Goal: Navigation & Orientation: Find specific page/section

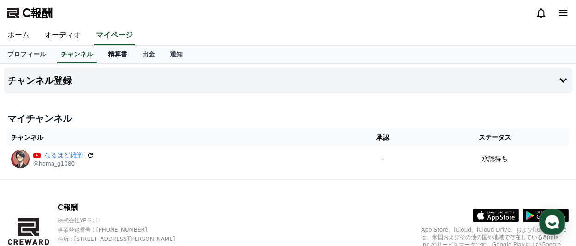
click at [108, 54] on font "精算書" at bounding box center [117, 53] width 19 height 7
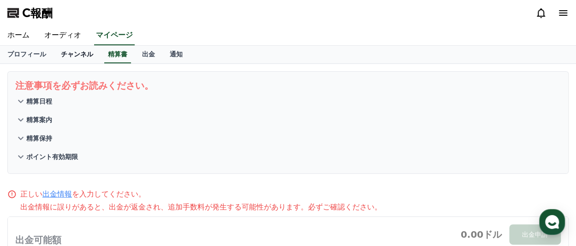
click at [69, 52] on font "チャンネル" at bounding box center [77, 53] width 32 height 7
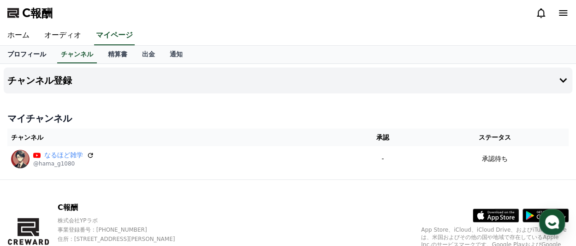
click at [31, 51] on font "プロフィール" at bounding box center [26, 53] width 39 height 7
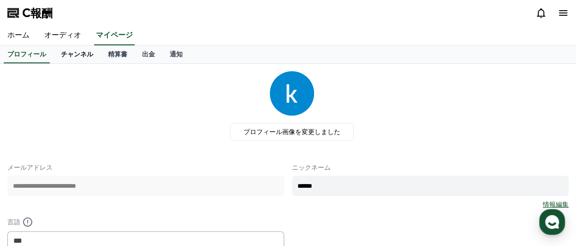
click at [61, 52] on font "チャンネル" at bounding box center [77, 53] width 32 height 7
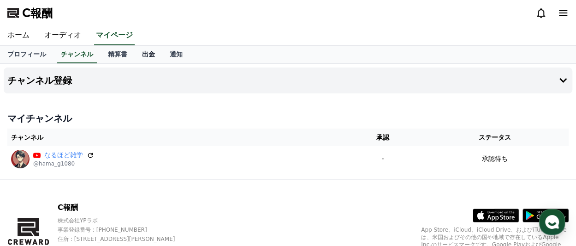
click at [142, 52] on font "出金" at bounding box center [148, 53] width 13 height 7
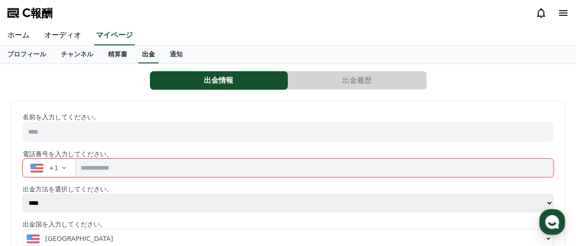
select select
click at [170, 54] on font "通知" at bounding box center [176, 53] width 13 height 7
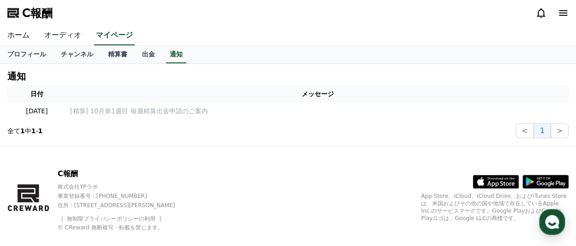
click at [59, 36] on font "オーディオ" at bounding box center [62, 34] width 37 height 9
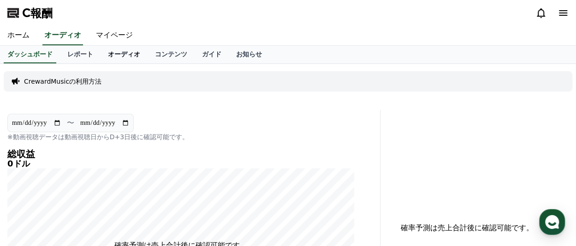
click at [108, 54] on font "オーディオ" at bounding box center [124, 53] width 32 height 7
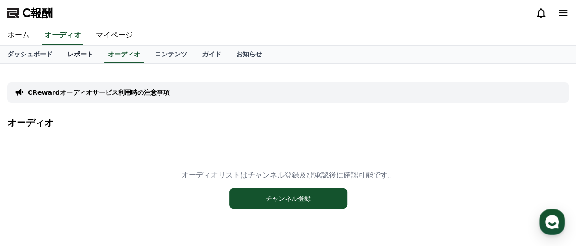
click at [67, 55] on font "レポート" at bounding box center [80, 53] width 26 height 7
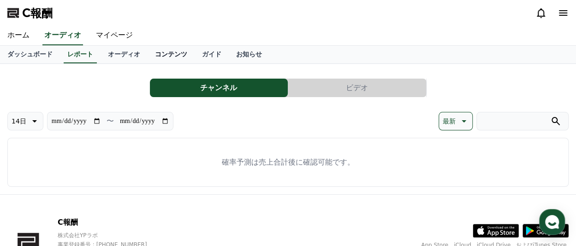
click at [155, 54] on font "コンテンツ" at bounding box center [171, 53] width 32 height 7
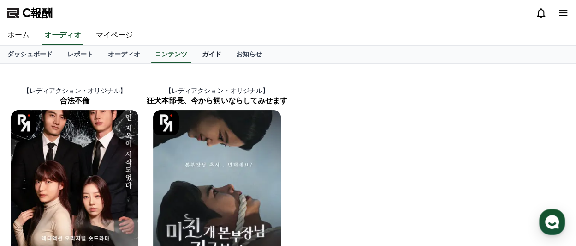
click at [202, 54] on font "ガイド" at bounding box center [211, 53] width 19 height 7
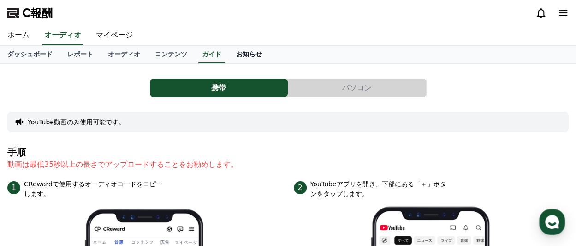
click at [236, 54] on font "お知らせ" at bounding box center [249, 53] width 26 height 7
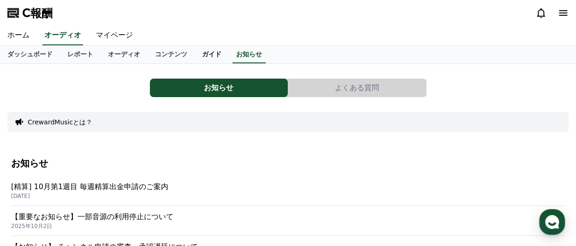
click at [202, 56] on font "ガイド" at bounding box center [211, 53] width 19 height 7
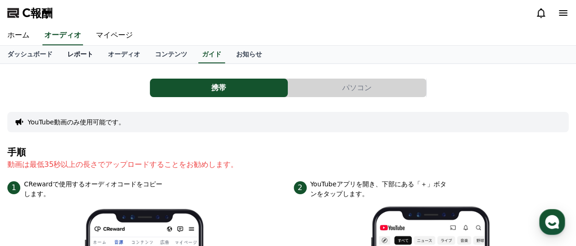
click at [68, 55] on font "レポート" at bounding box center [80, 53] width 26 height 7
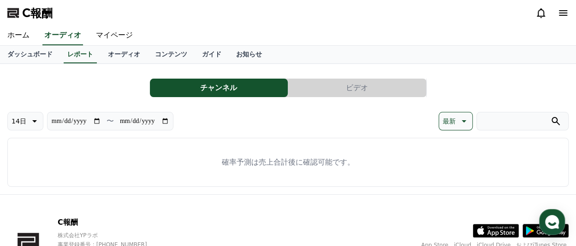
click at [210, 85] on font "チャンネル" at bounding box center [218, 87] width 37 height 9
click at [252, 85] on button "チャンネル" at bounding box center [219, 87] width 138 height 18
click at [96, 35] on font "マイページ" at bounding box center [114, 34] width 37 height 9
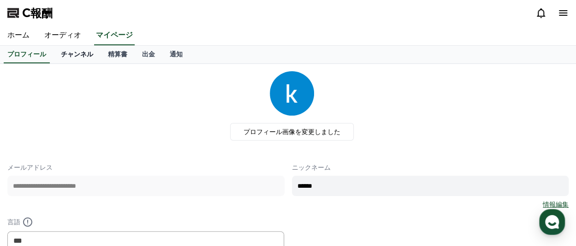
click at [66, 53] on font "チャンネル" at bounding box center [77, 53] width 32 height 7
